Goal: Transaction & Acquisition: Purchase product/service

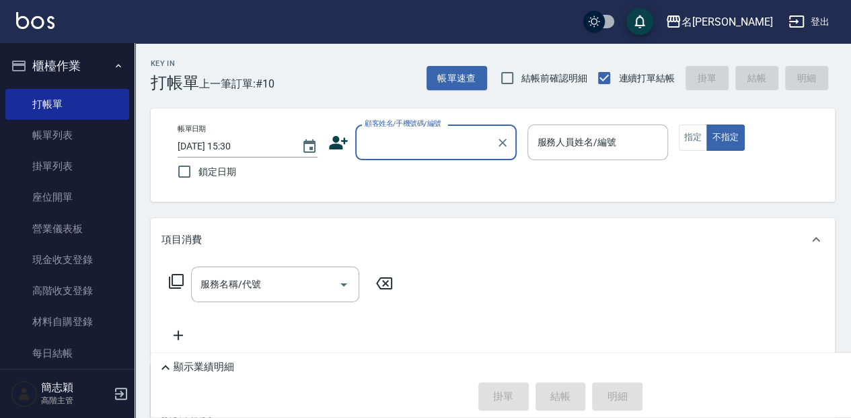
drag, startPoint x: 446, startPoint y: 141, endPoint x: 451, endPoint y: 155, distance: 14.3
click at [446, 141] on input "顧客姓名/手機號碼/編號" at bounding box center [425, 142] width 129 height 24
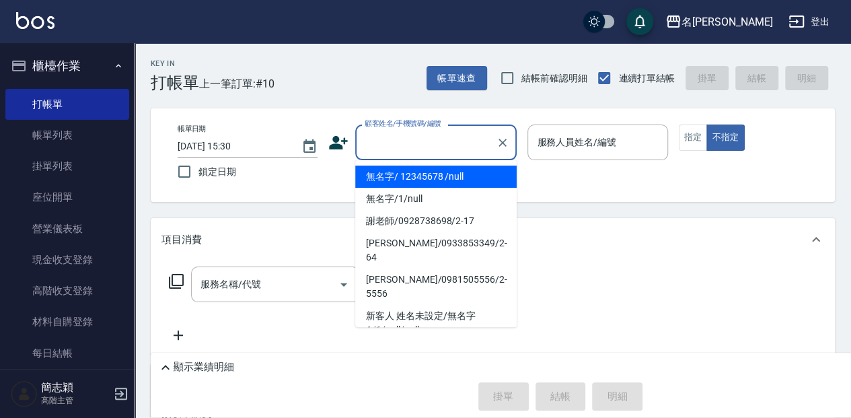
drag, startPoint x: 444, startPoint y: 177, endPoint x: 554, endPoint y: 149, distance: 113.7
click at [445, 177] on li "無名字/ 12345678 /null" at bounding box center [435, 176] width 161 height 22
type input "無名字/ 12345678 /null"
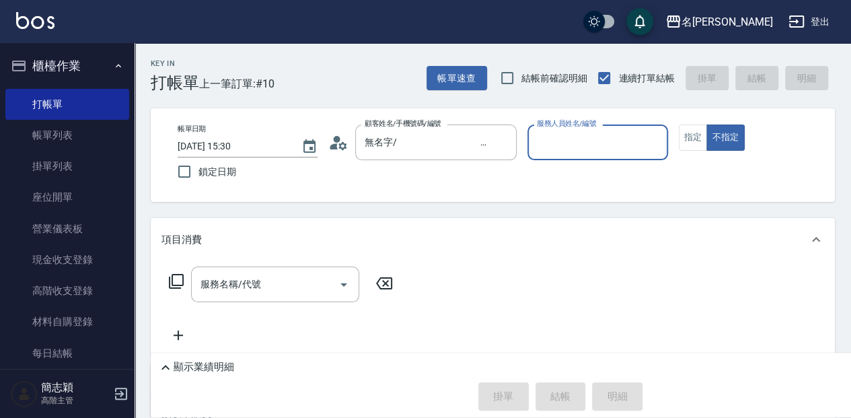
click at [556, 149] on input "服務人員姓名/編號" at bounding box center [597, 142] width 128 height 24
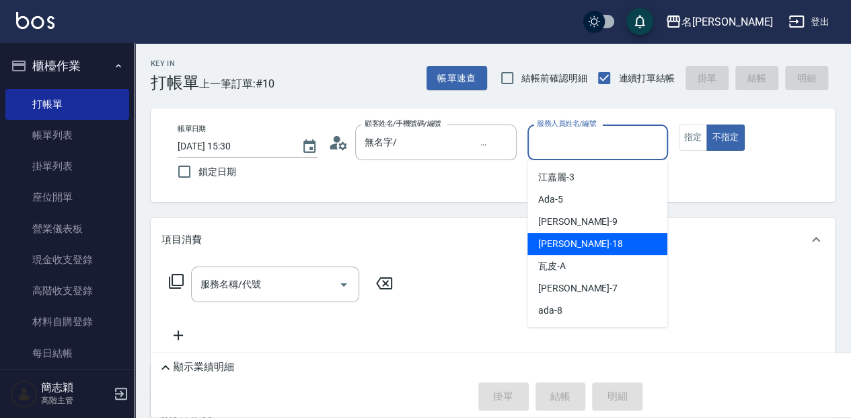
scroll to position [44, 0]
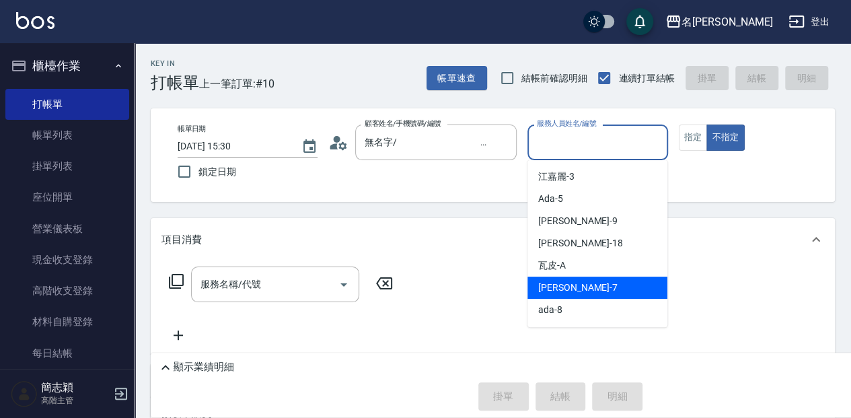
click at [585, 289] on div "[PERSON_NAME] -7" at bounding box center [597, 287] width 140 height 22
type input "[PERSON_NAME]-7"
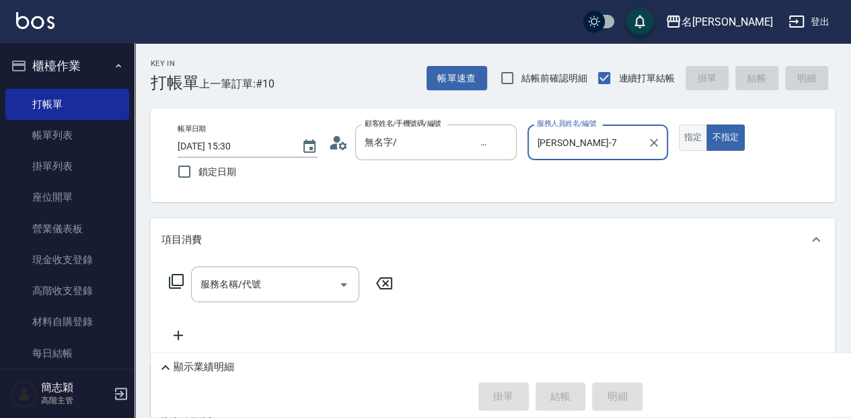
drag, startPoint x: 679, startPoint y: 135, endPoint x: 671, endPoint y: 149, distance: 16.9
click at [679, 135] on button "指定" at bounding box center [693, 137] width 29 height 26
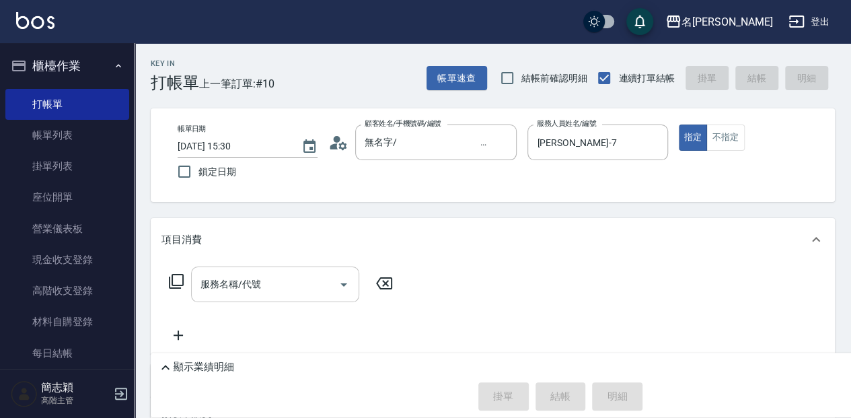
click at [271, 288] on input "服務名稱/代號" at bounding box center [265, 284] width 136 height 24
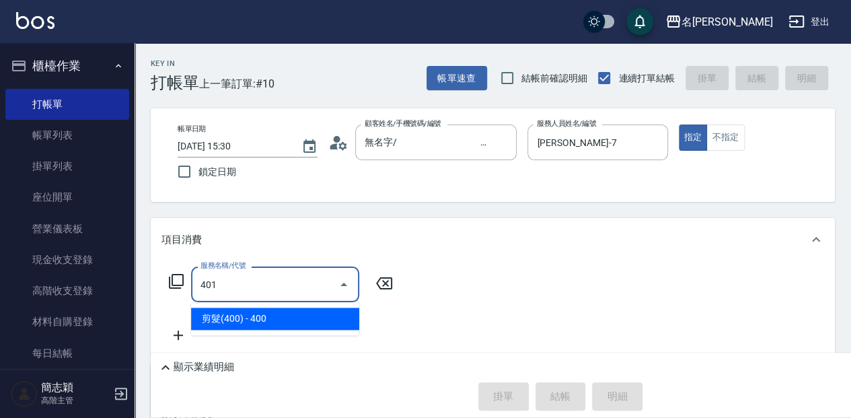
type input "剪髮(400)(401)"
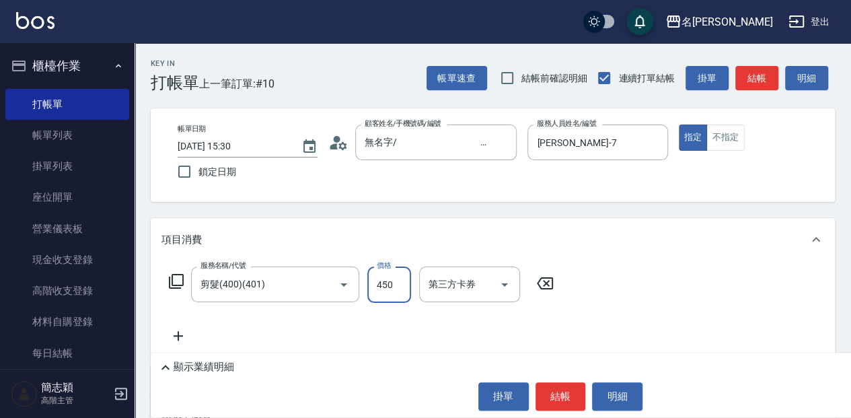
type input "450"
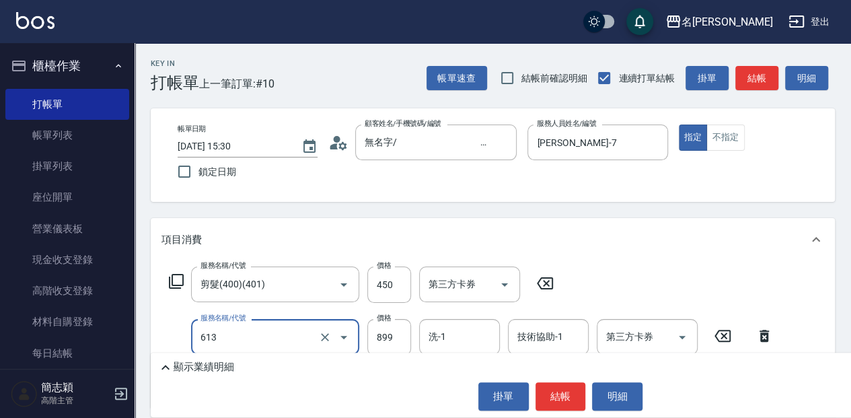
type input "5G護髮(613)"
type input "1000"
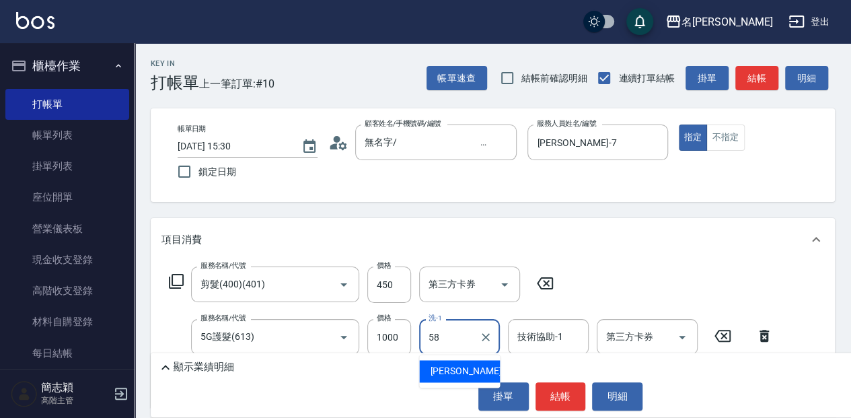
type input "[PERSON_NAME]-58"
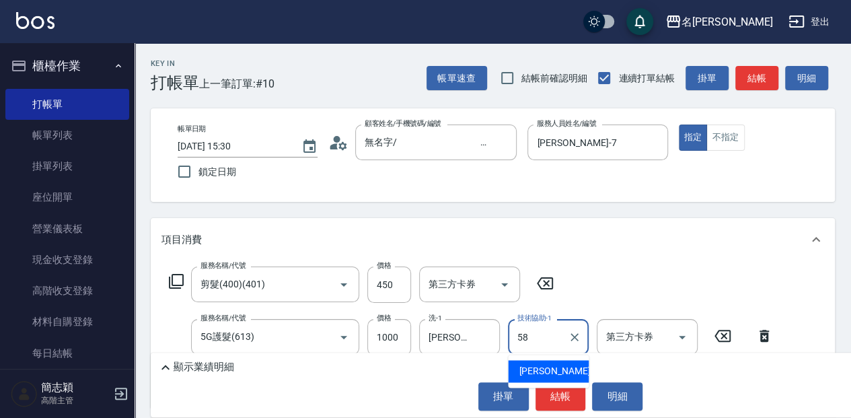
type input "[PERSON_NAME]-58"
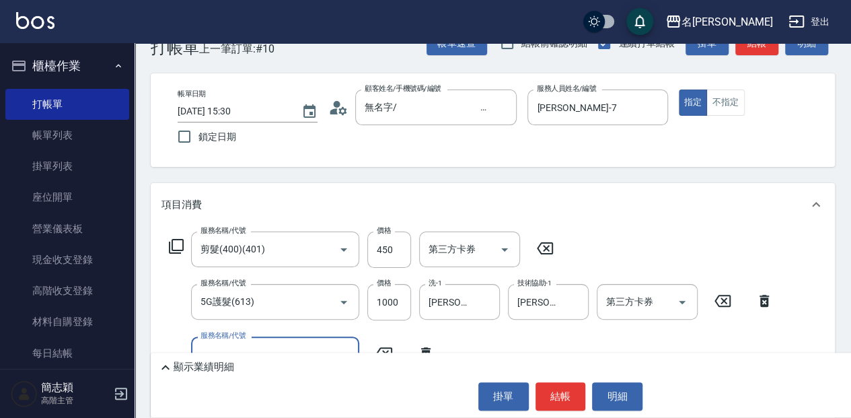
scroll to position [89, 0]
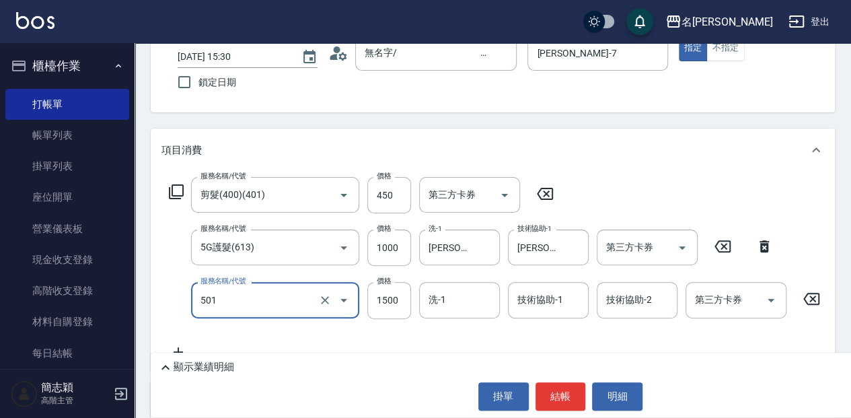
type input "染髮(1500](501)"
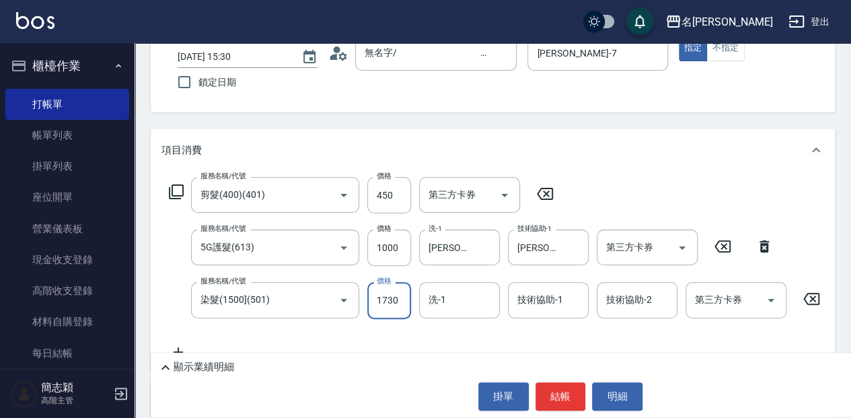
type input "1730"
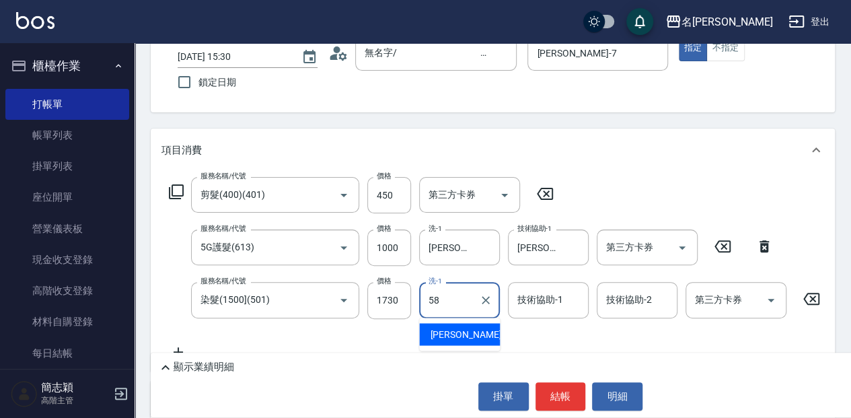
type input "[PERSON_NAME]-58"
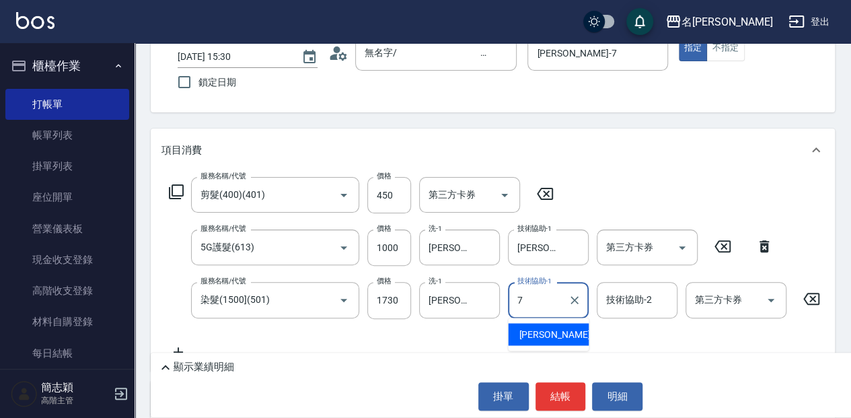
type input "[PERSON_NAME]-7"
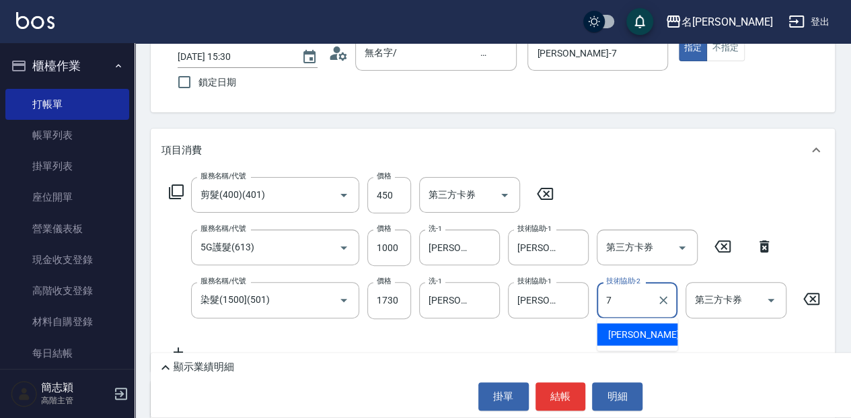
type input "[PERSON_NAME]-7"
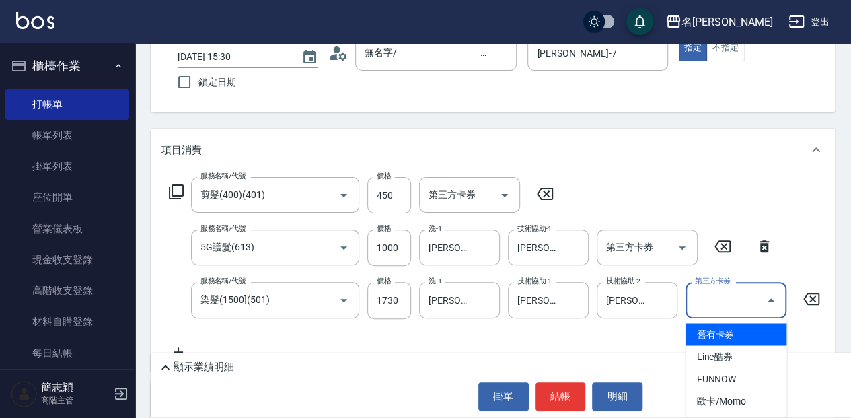
click at [814, 296] on icon at bounding box center [811, 299] width 16 height 12
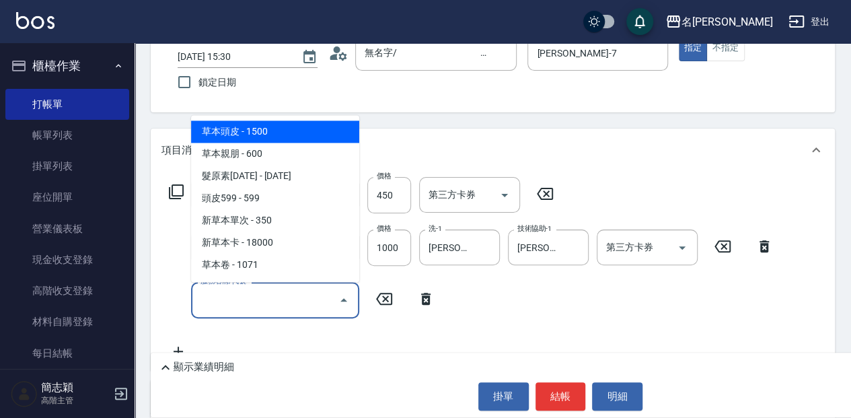
drag, startPoint x: 221, startPoint y: 305, endPoint x: 233, endPoint y: 324, distance: 23.0
click at [222, 304] on input "服務名稱/代號" at bounding box center [265, 300] width 136 height 24
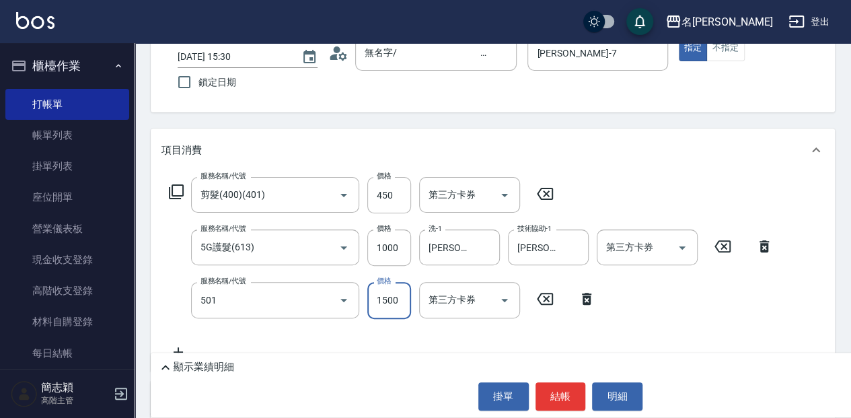
type input "染髮(1500](501)"
type input "1730"
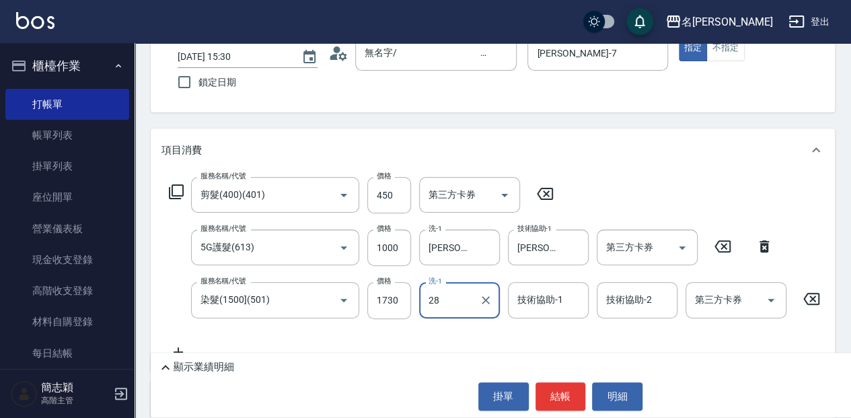
type input "28"
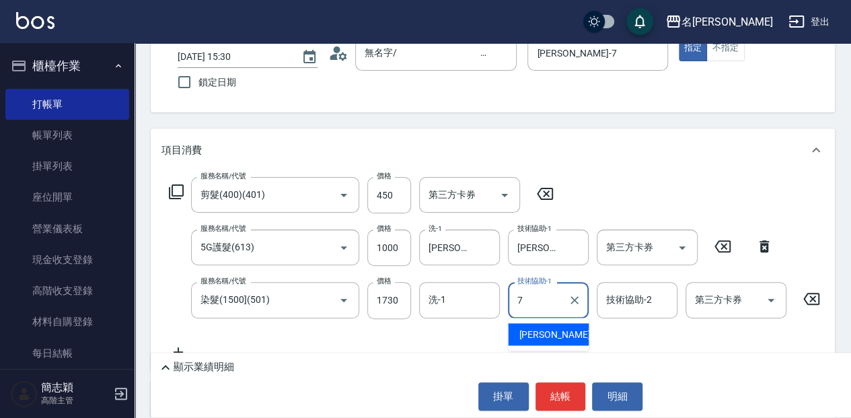
type input "[PERSON_NAME]-7"
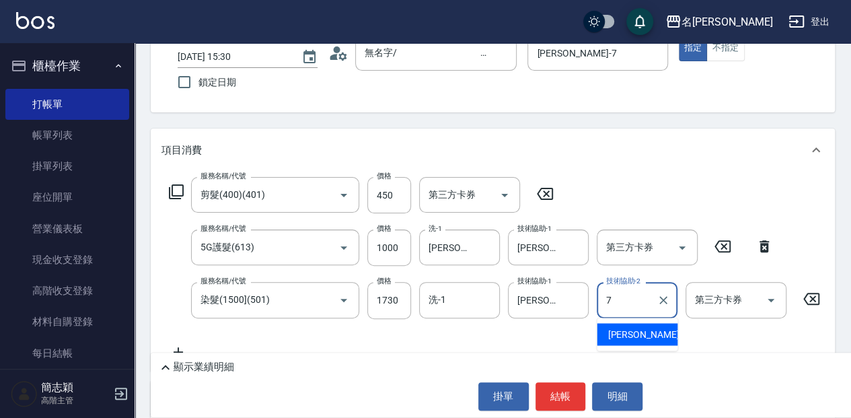
type input "[PERSON_NAME]-7"
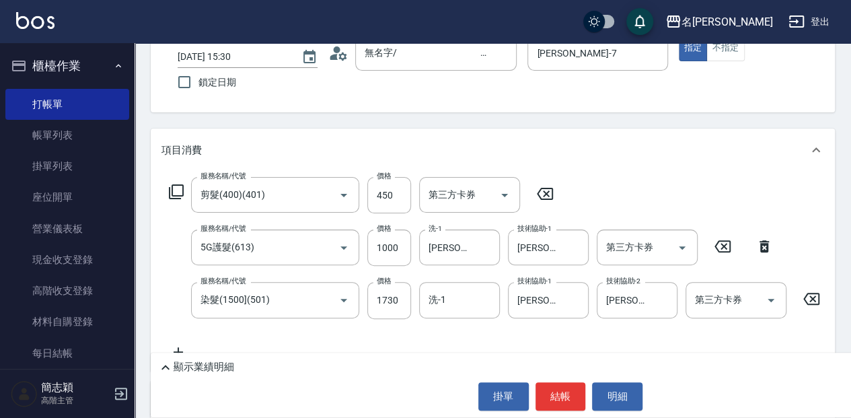
click at [215, 359] on div "顯示業績明細" at bounding box center [563, 367] width 813 height 16
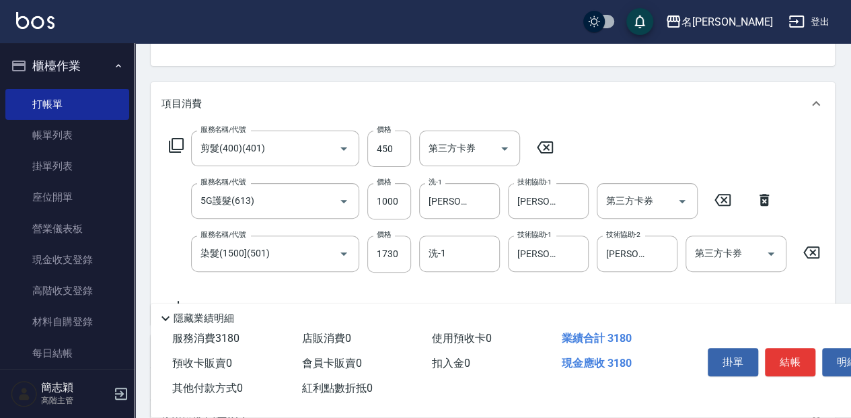
scroll to position [179, 0]
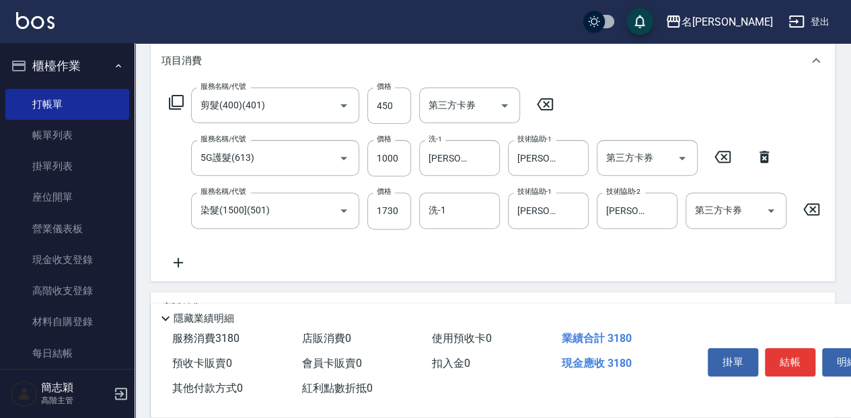
click at [182, 262] on icon at bounding box center [178, 262] width 34 height 16
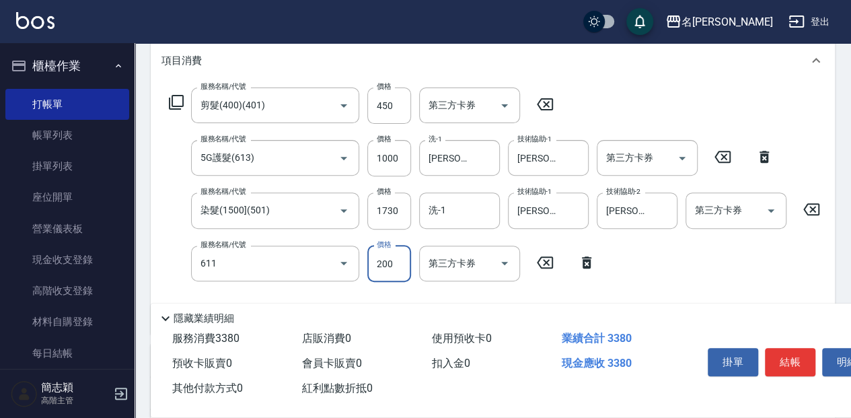
type input "染.頭皮隔離(611)"
type input "300"
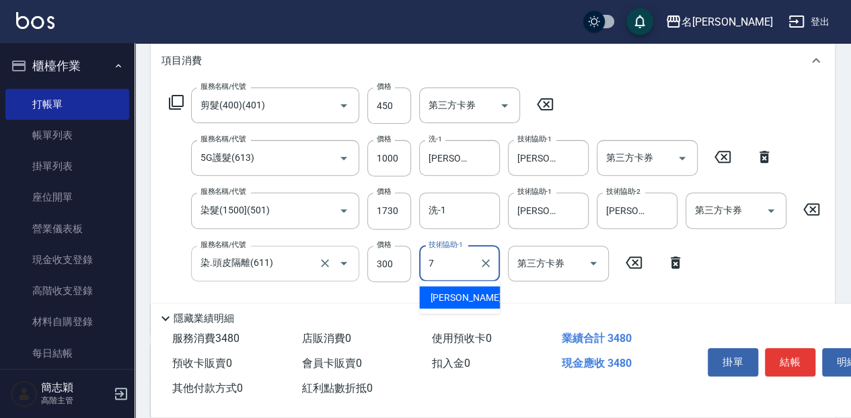
type input "[PERSON_NAME]-7"
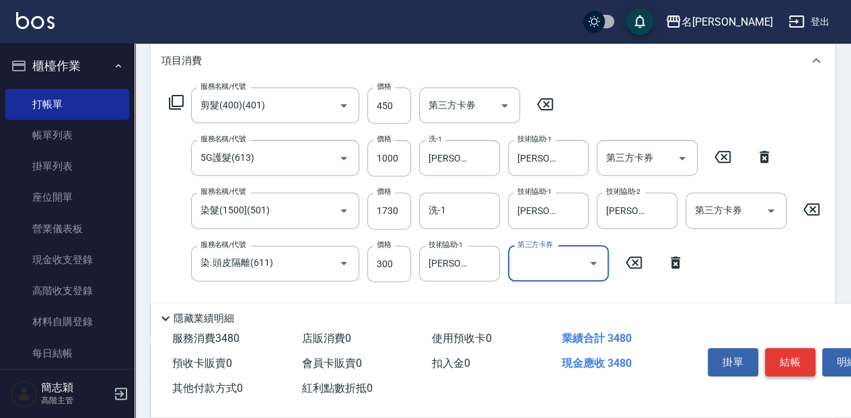
click at [794, 357] on button "結帳" at bounding box center [790, 362] width 50 height 28
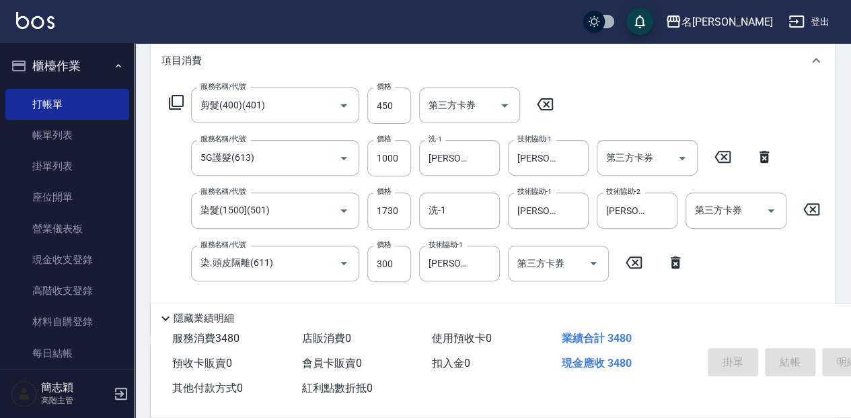
type input "[DATE] 16:22"
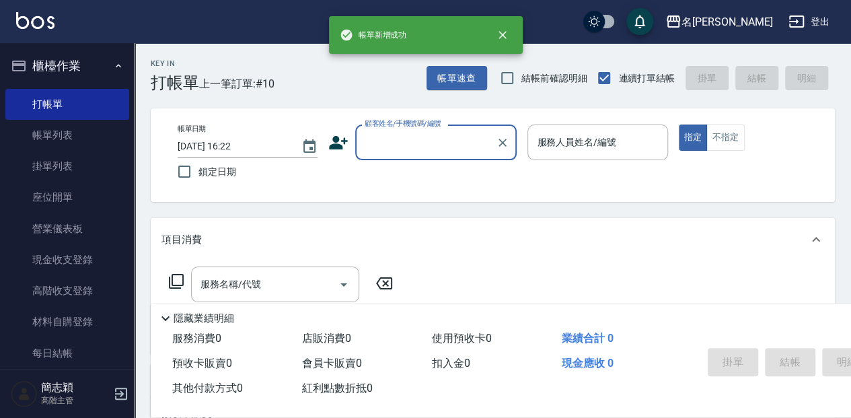
scroll to position [0, 0]
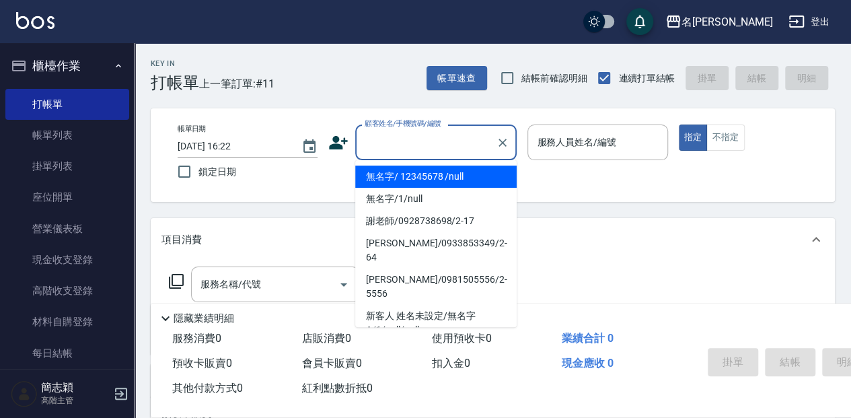
click at [370, 143] on input "顧客姓名/手機號碼/編號" at bounding box center [425, 142] width 129 height 24
click at [391, 174] on li "無名字/ 12345678 /null" at bounding box center [435, 176] width 161 height 22
type input "無名字/ 12345678 /null"
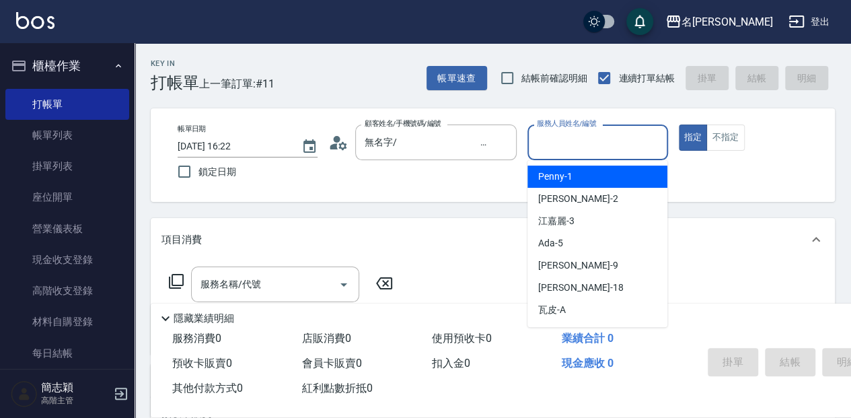
click at [541, 138] on input "服務人員姓名/編號" at bounding box center [597, 142] width 128 height 24
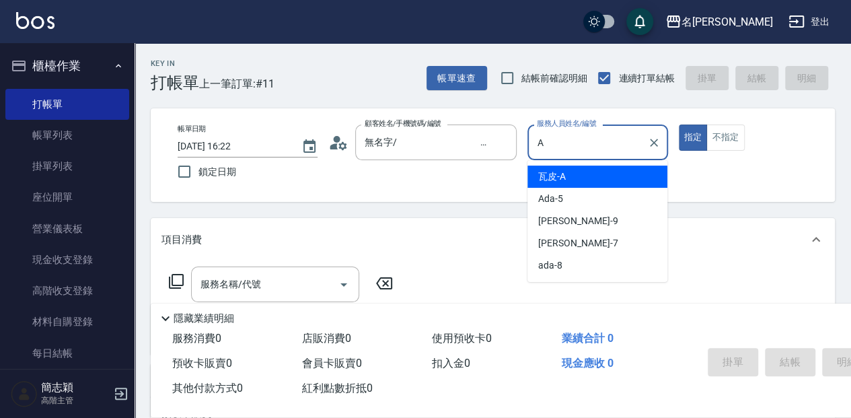
type input "瓦皮-A"
type button "true"
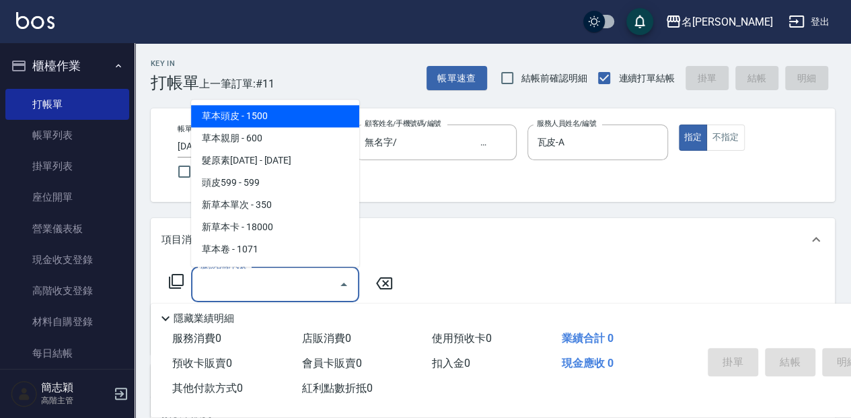
click at [223, 289] on input "服務名稱/代號" at bounding box center [265, 284] width 136 height 24
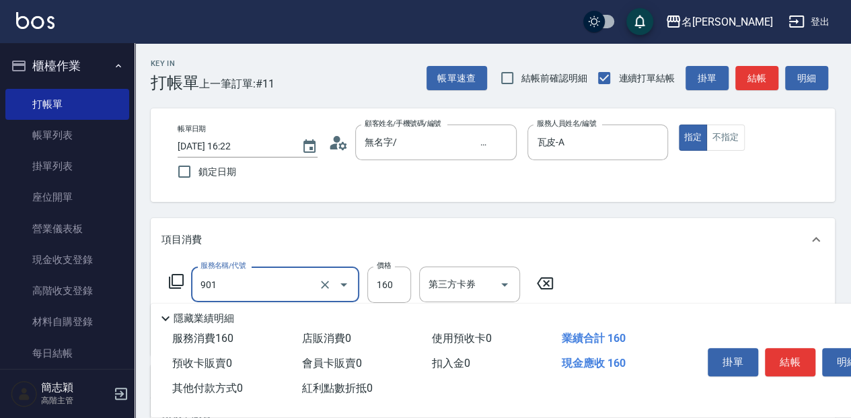
type input "修手(901)"
click at [222, 326] on div "服務消費 160" at bounding box center [232, 338] width 130 height 25
drag, startPoint x: 225, startPoint y: 315, endPoint x: 234, endPoint y: 307, distance: 12.4
click at [226, 313] on p "隱藏業績明細" at bounding box center [204, 318] width 61 height 14
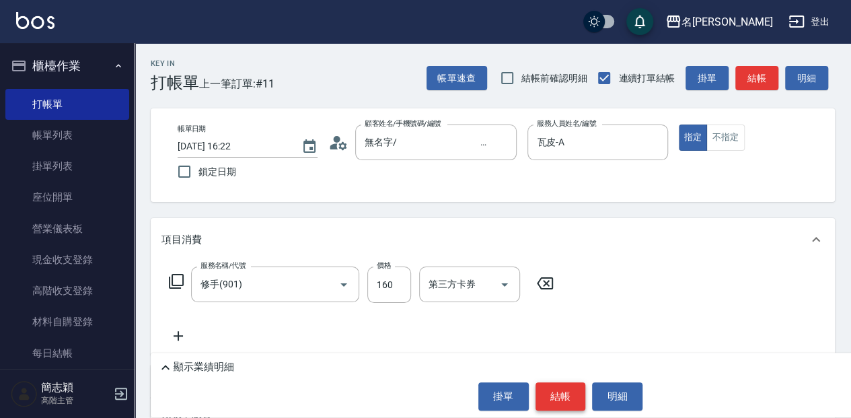
click at [572, 403] on button "結帳" at bounding box center [560, 396] width 50 height 28
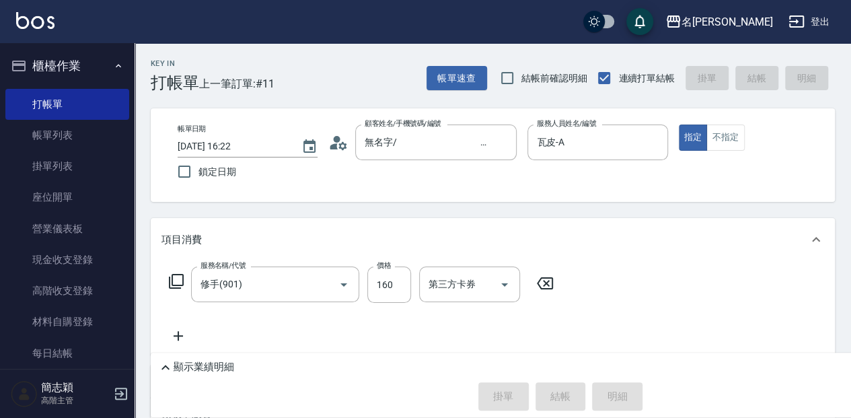
type input "[DATE] 16:45"
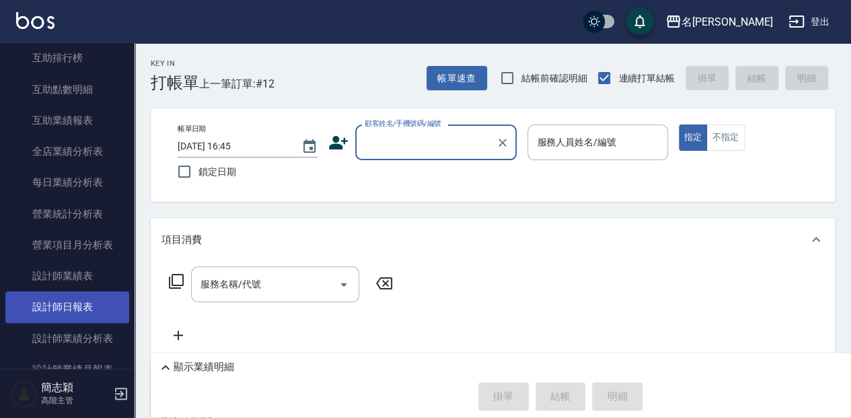
scroll to position [717, 0]
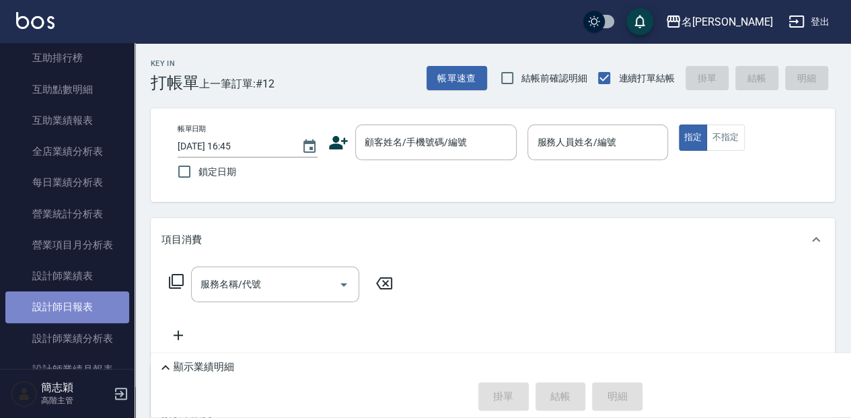
click at [89, 310] on link "設計師日報表" at bounding box center [67, 306] width 124 height 31
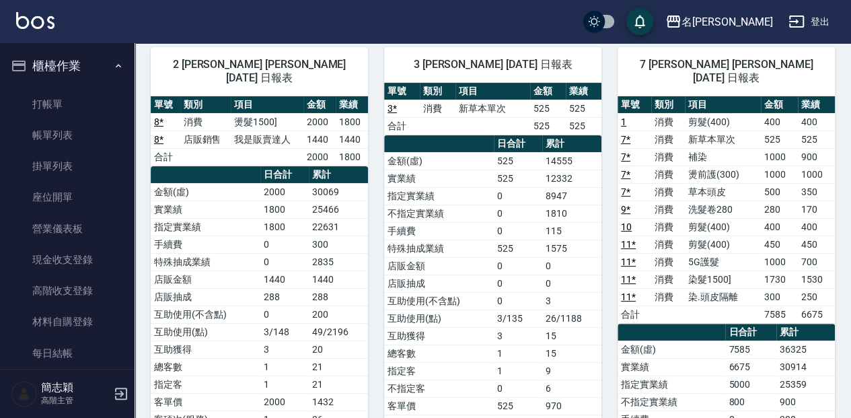
scroll to position [89, 0]
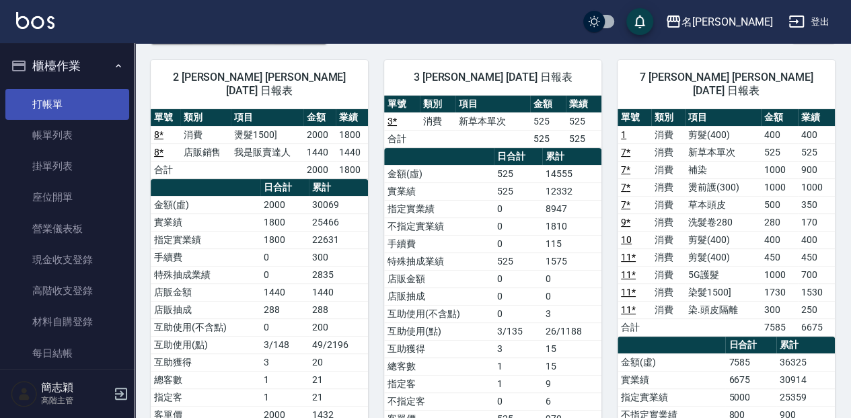
click at [63, 97] on link "打帳單" at bounding box center [67, 104] width 124 height 31
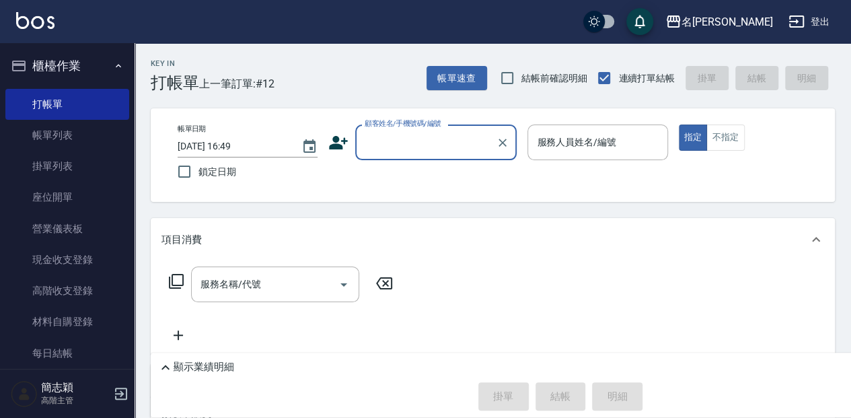
click at [422, 137] on input "顧客姓名/手機號碼/編號" at bounding box center [425, 142] width 129 height 24
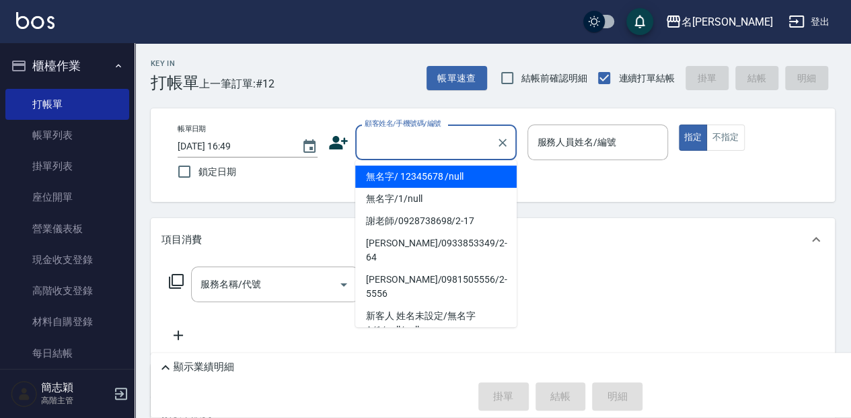
drag, startPoint x: 420, startPoint y: 178, endPoint x: 575, endPoint y: 142, distance: 159.4
click at [420, 178] on li "無名字/ 12345678 /null" at bounding box center [435, 176] width 161 height 22
type input "無名字/ 12345678 /null"
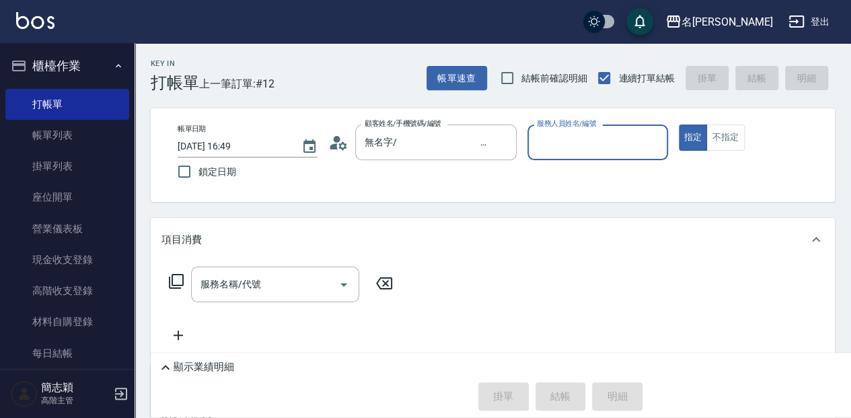
click at [575, 142] on input "服務人員姓名/編號" at bounding box center [597, 142] width 128 height 24
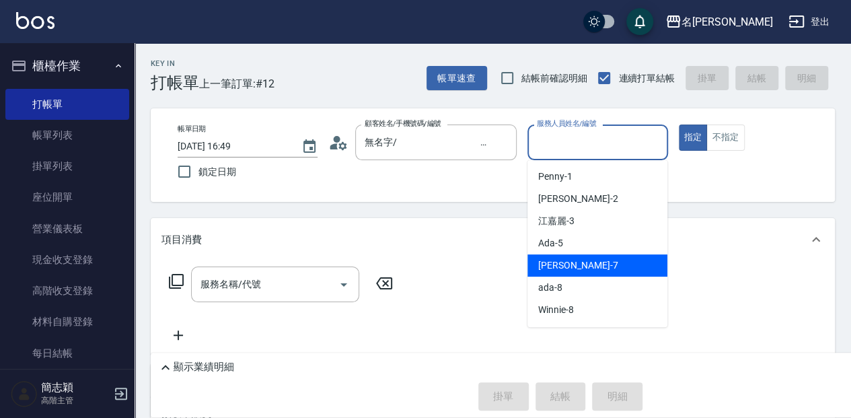
drag, startPoint x: 558, startPoint y: 258, endPoint x: 539, endPoint y: 254, distance: 19.9
click at [560, 258] on span "[PERSON_NAME] -7" at bounding box center [577, 265] width 79 height 14
type input "[PERSON_NAME]-7"
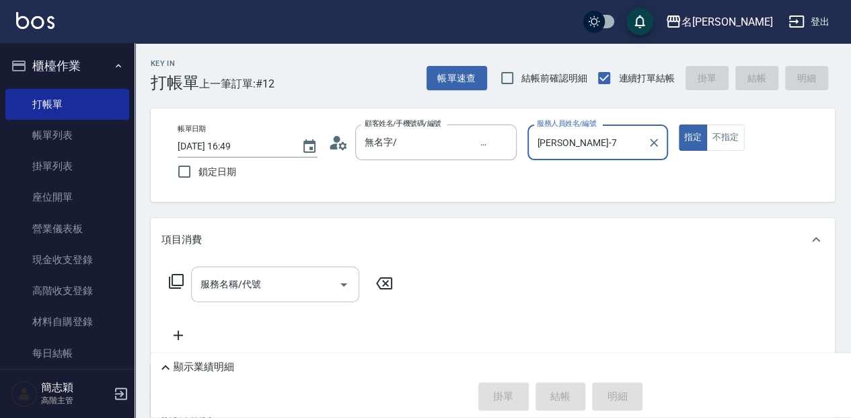
drag, startPoint x: 249, startPoint y: 287, endPoint x: 281, endPoint y: 279, distance: 33.1
click at [250, 286] on div "服務名稱/代號 服務名稱/代號" at bounding box center [275, 284] width 168 height 36
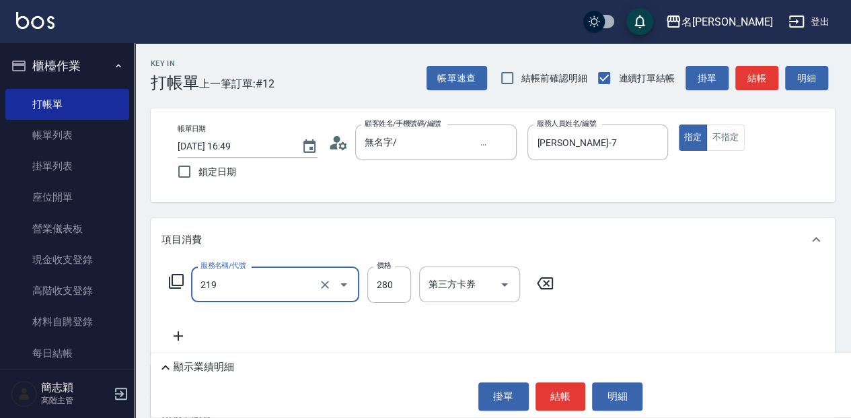
type input "洗髮280(219)"
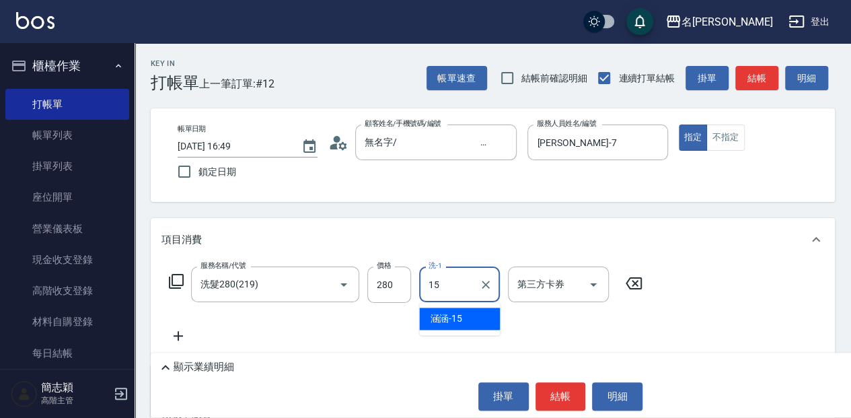
type input "涵涵-15"
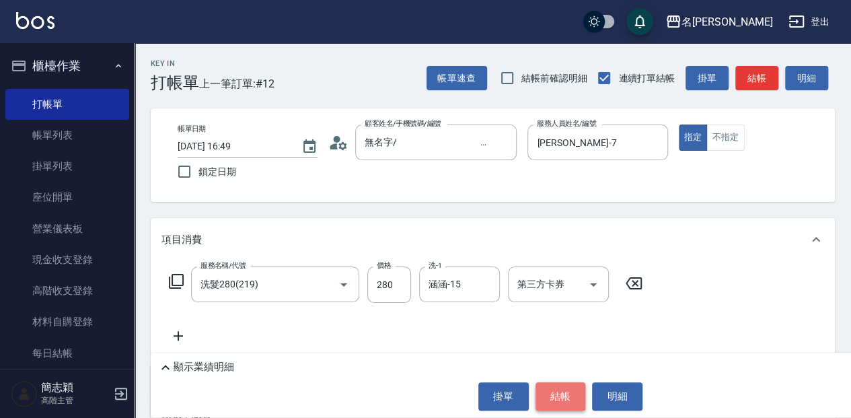
click at [556, 401] on button "結帳" at bounding box center [560, 396] width 50 height 28
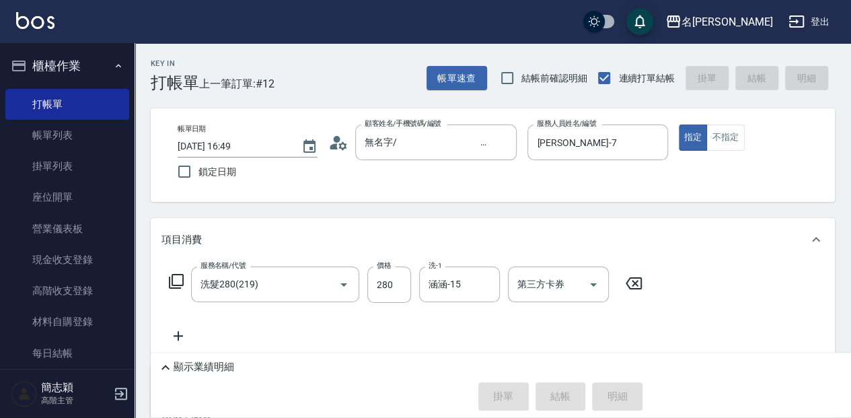
type input "[DATE] 17:11"
